Goal: Find specific page/section: Find specific page/section

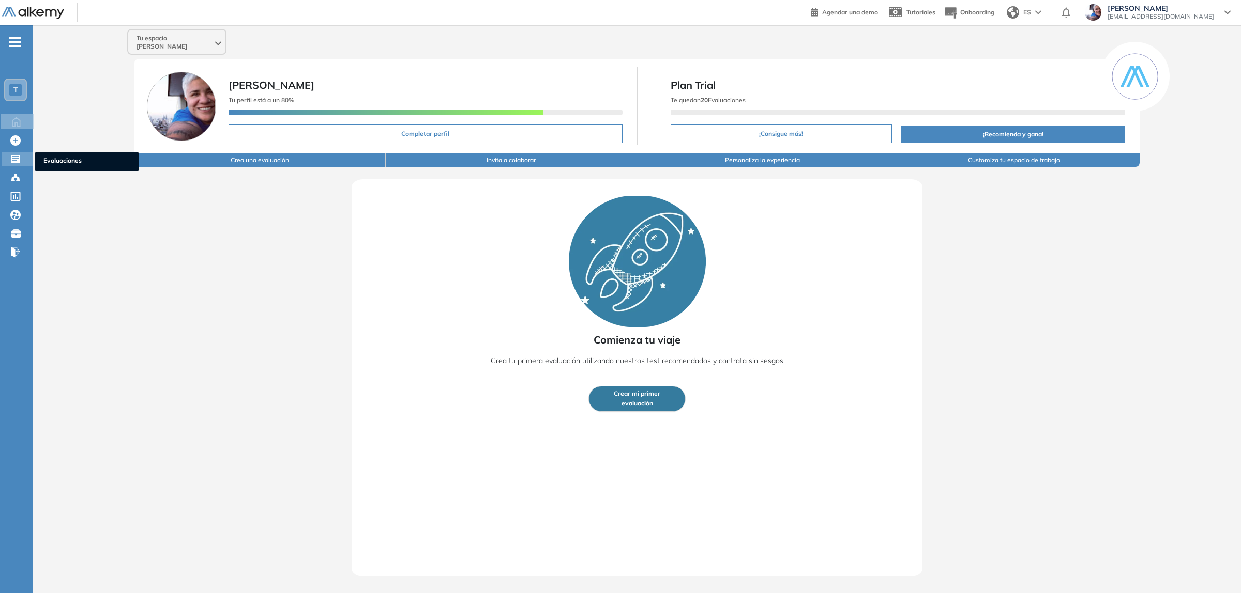
click at [14, 159] on icon at bounding box center [15, 159] width 10 height 10
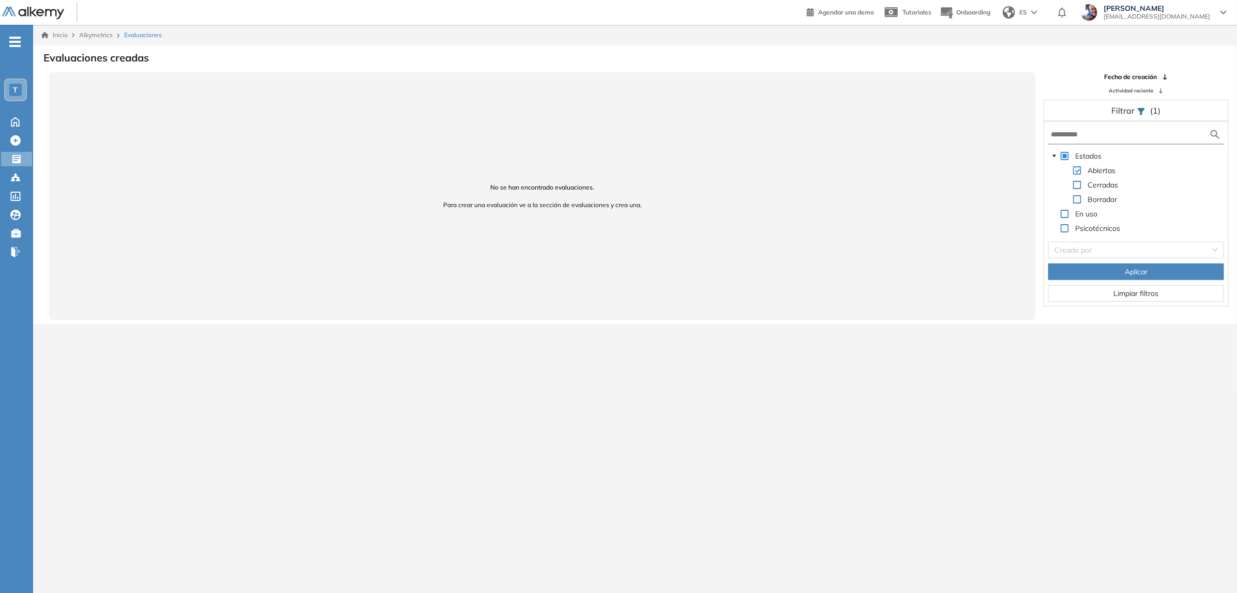
click at [1061, 153] on span at bounding box center [1064, 156] width 8 height 8
click at [1142, 270] on span "Aplicar" at bounding box center [1135, 271] width 23 height 11
click at [1061, 216] on div "En uso" at bounding box center [1073, 215] width 51 height 14
click at [1063, 216] on span at bounding box center [1064, 214] width 8 height 8
click at [1066, 228] on span at bounding box center [1064, 228] width 8 height 8
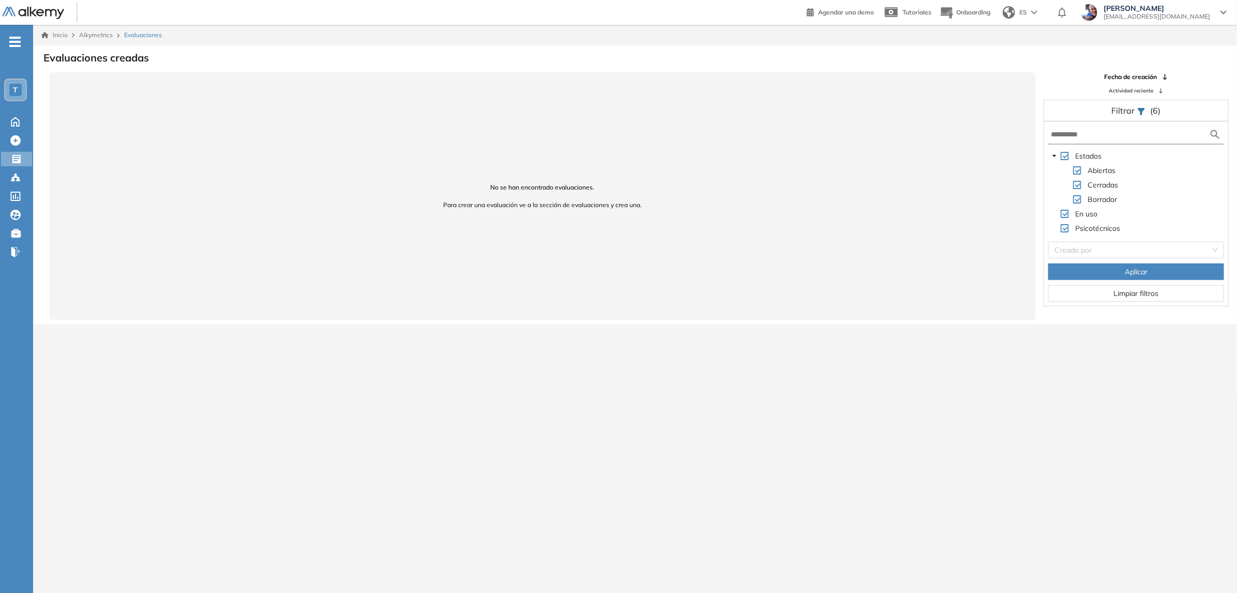
click at [1074, 266] on button "Aplicar" at bounding box center [1136, 272] width 176 height 17
click at [1100, 243] on input "search" at bounding box center [1132, 250] width 156 height 16
click at [21, 161] on icon at bounding box center [16, 159] width 10 height 10
click at [1076, 247] on input "search" at bounding box center [1132, 250] width 156 height 16
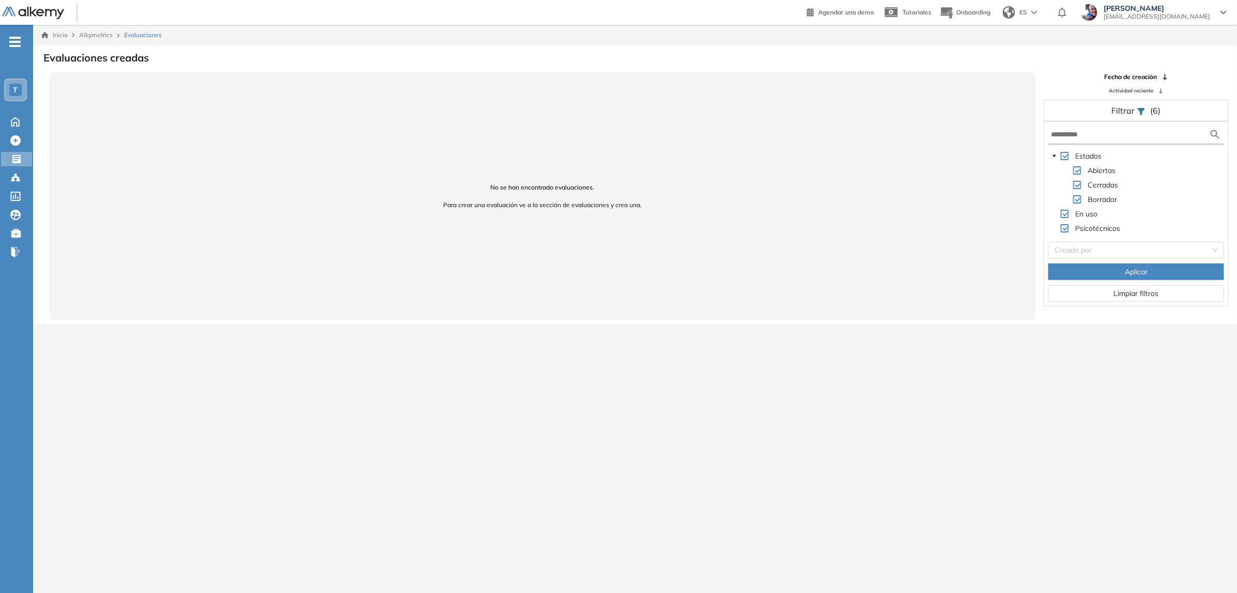
click at [923, 390] on div "Inicio Alkymetrics Evaluaciones Evaluaciones creadas No se han encontrado evalu…" at bounding box center [634, 321] width 1203 height 593
click at [16, 91] on span "T" at bounding box center [15, 90] width 5 height 8
click at [49, 148] on span "Quales Group" at bounding box center [45, 150] width 34 height 8
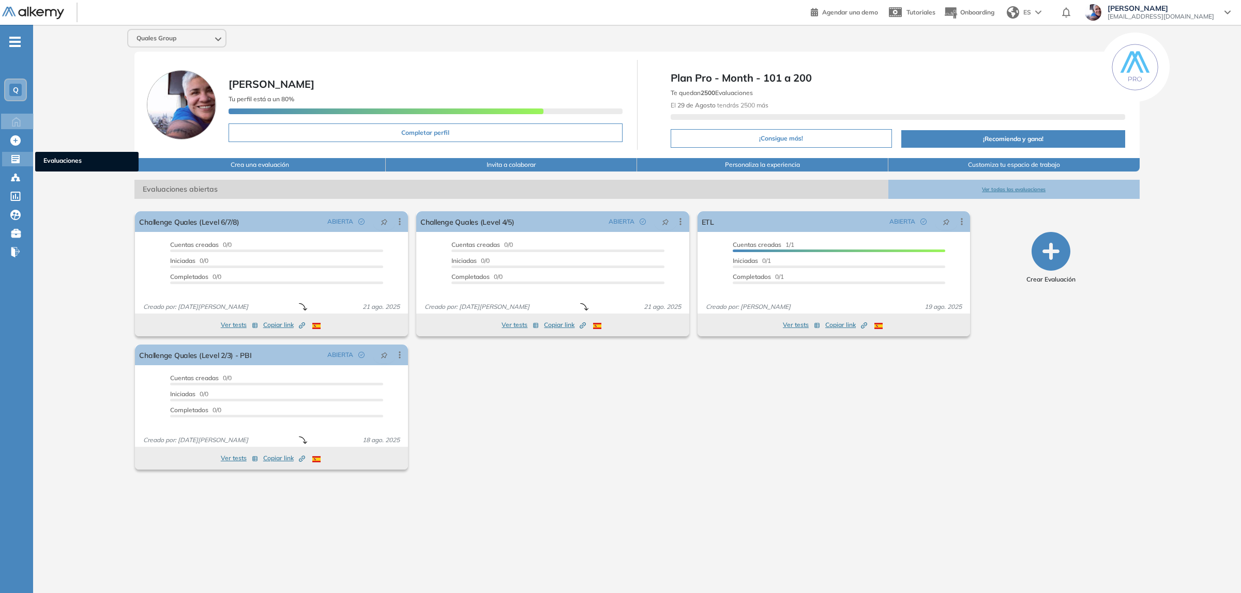
click at [11, 157] on icon at bounding box center [15, 159] width 10 height 10
